Goal: Navigation & Orientation: Find specific page/section

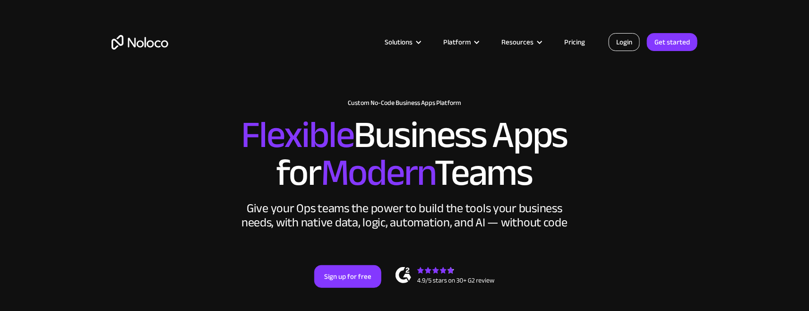
click at [624, 48] on link "Login" at bounding box center [623, 42] width 31 height 18
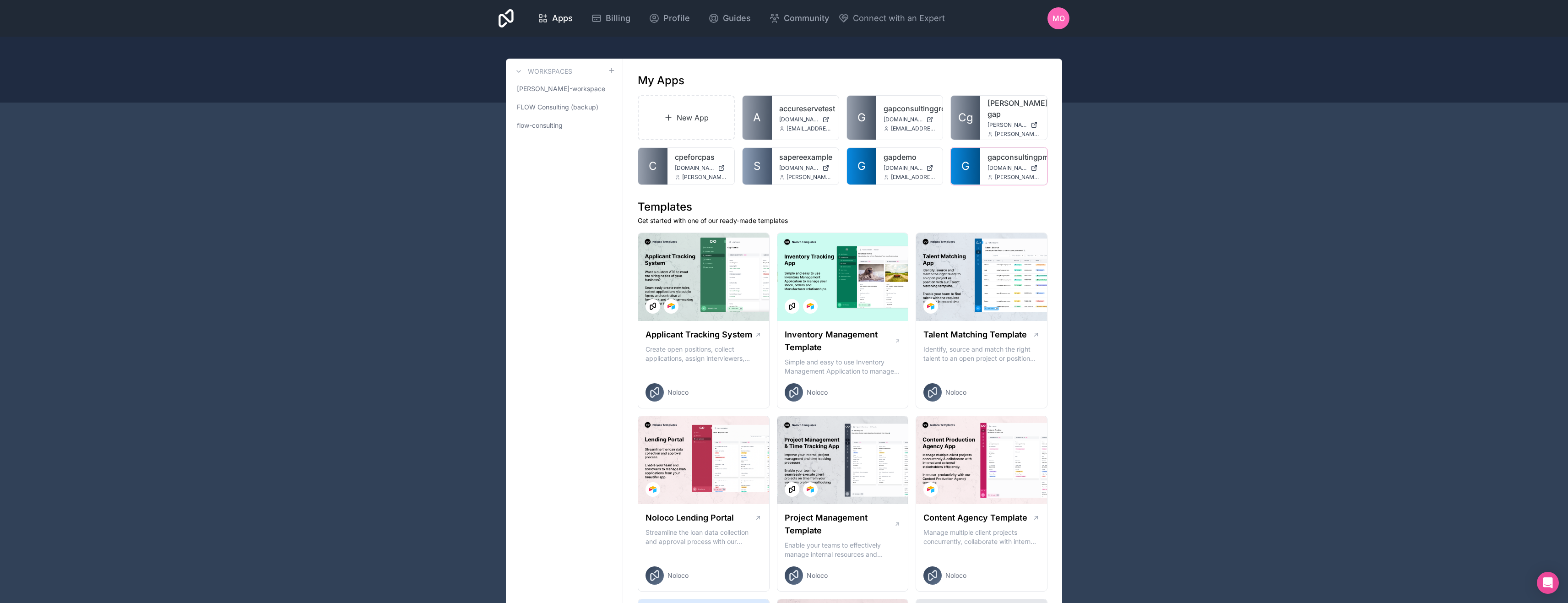
click at [0, 0] on icon at bounding box center [0, 0] width 0 height 0
click at [950, 232] on link "Open in studio" at bounding box center [976, 229] width 103 height 22
